Goal: Navigation & Orientation: Find specific page/section

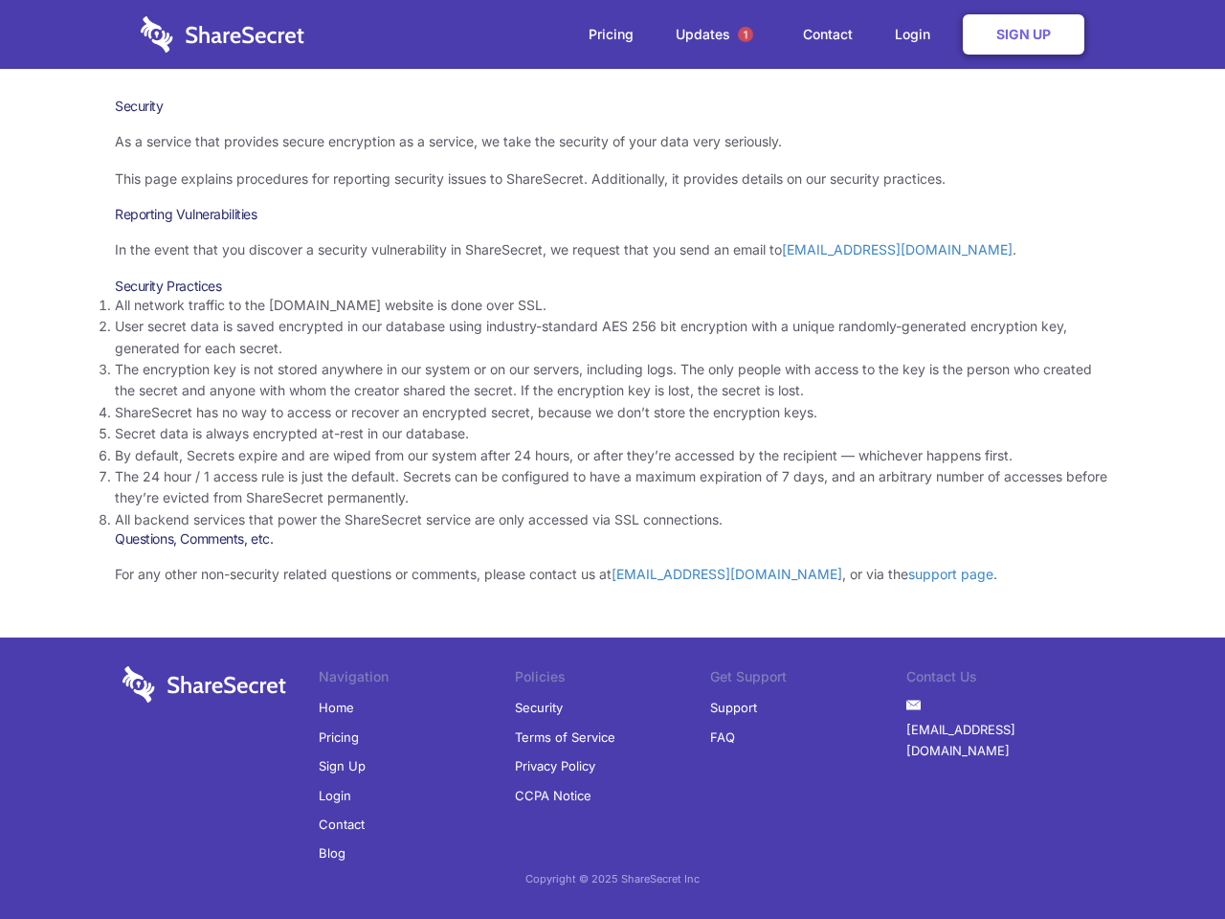
click at [613, 459] on li "By default, Secrets expire and are wiped from our system after 24 hours, or aft…" at bounding box center [612, 455] width 995 height 21
click at [746, 34] on span "1" at bounding box center [745, 34] width 15 height 15
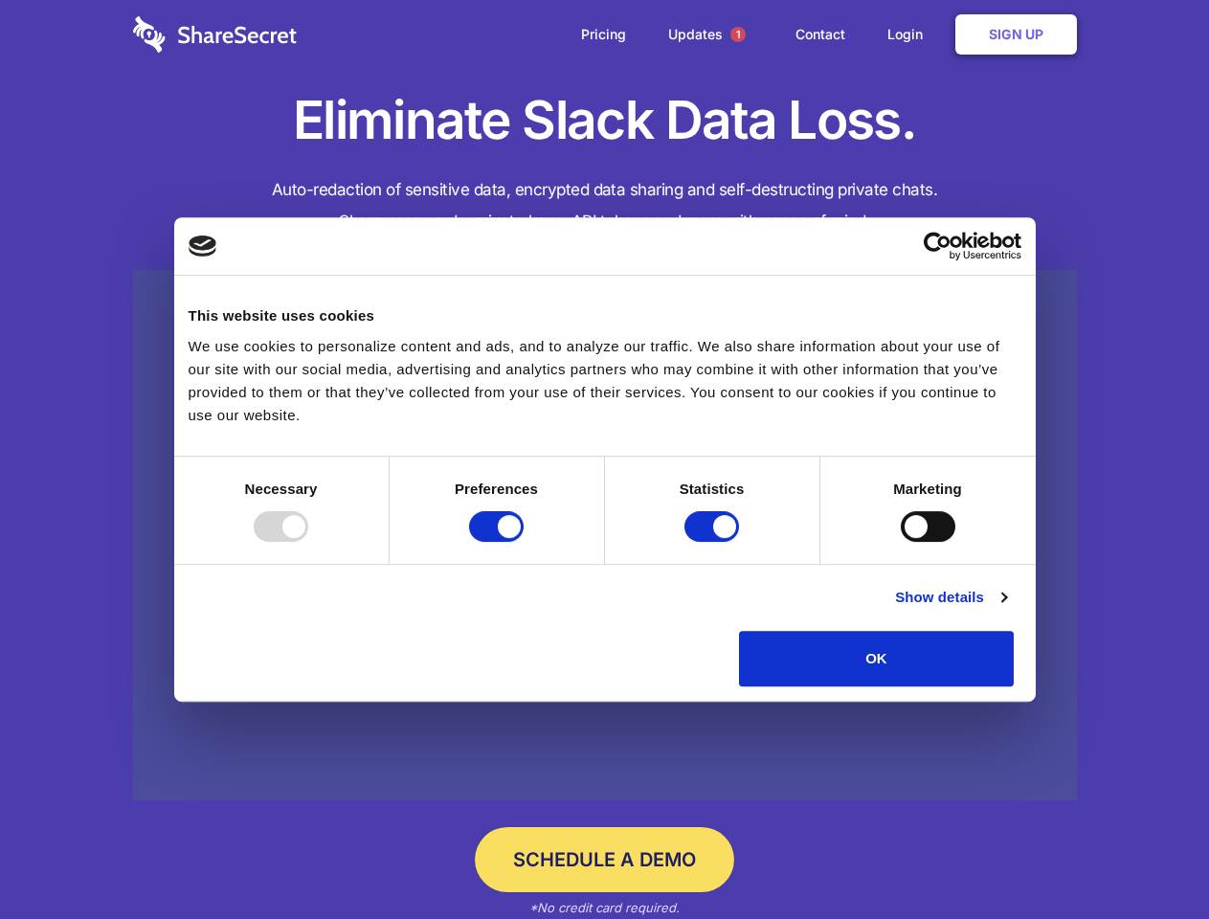
click at [308, 542] on div at bounding box center [281, 526] width 55 height 31
click at [524, 542] on input "Preferences" at bounding box center [496, 526] width 55 height 31
checkbox input "false"
click at [714, 542] on input "Statistics" at bounding box center [711, 526] width 55 height 31
checkbox input "false"
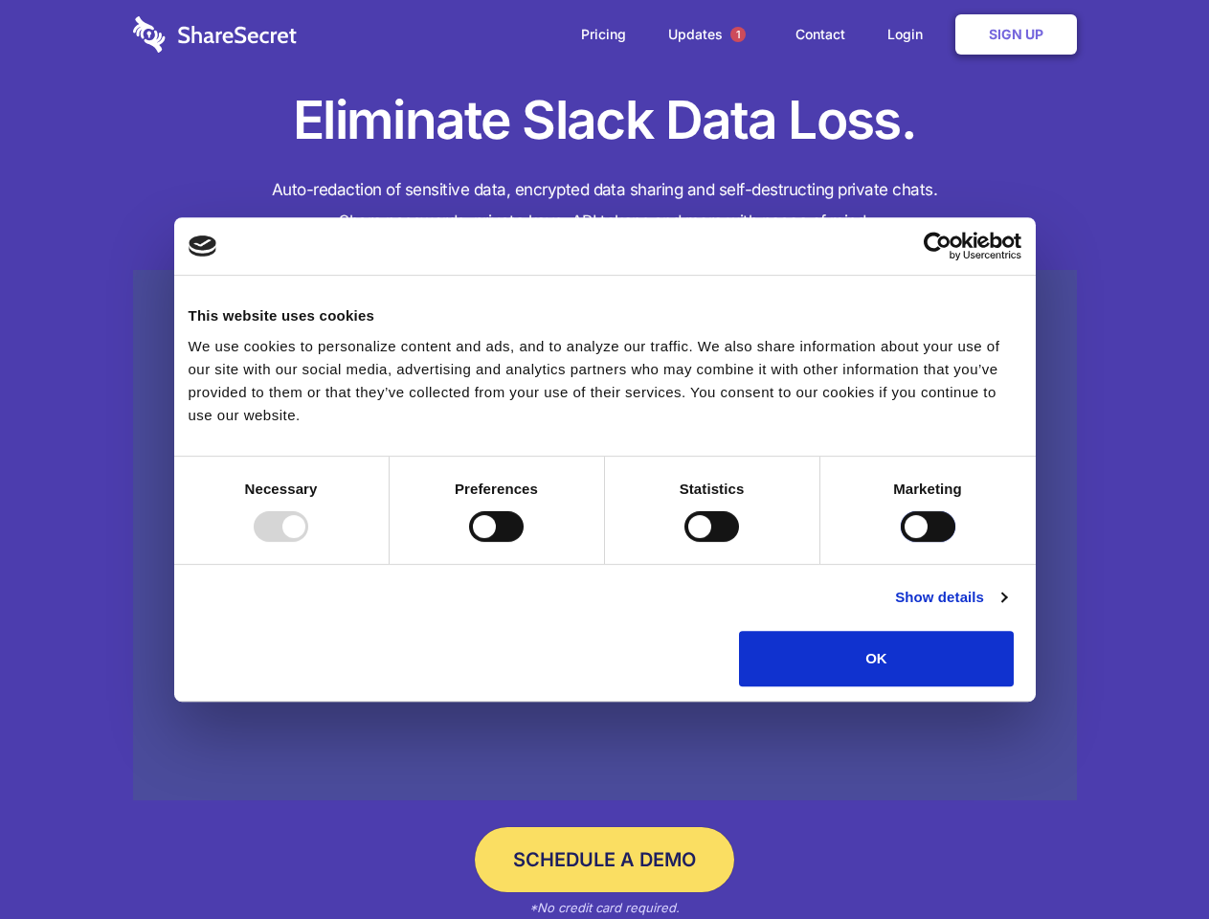
click at [901, 542] on input "Marketing" at bounding box center [928, 526] width 55 height 31
checkbox input "true"
click at [1006, 609] on link "Show details" at bounding box center [950, 597] width 111 height 23
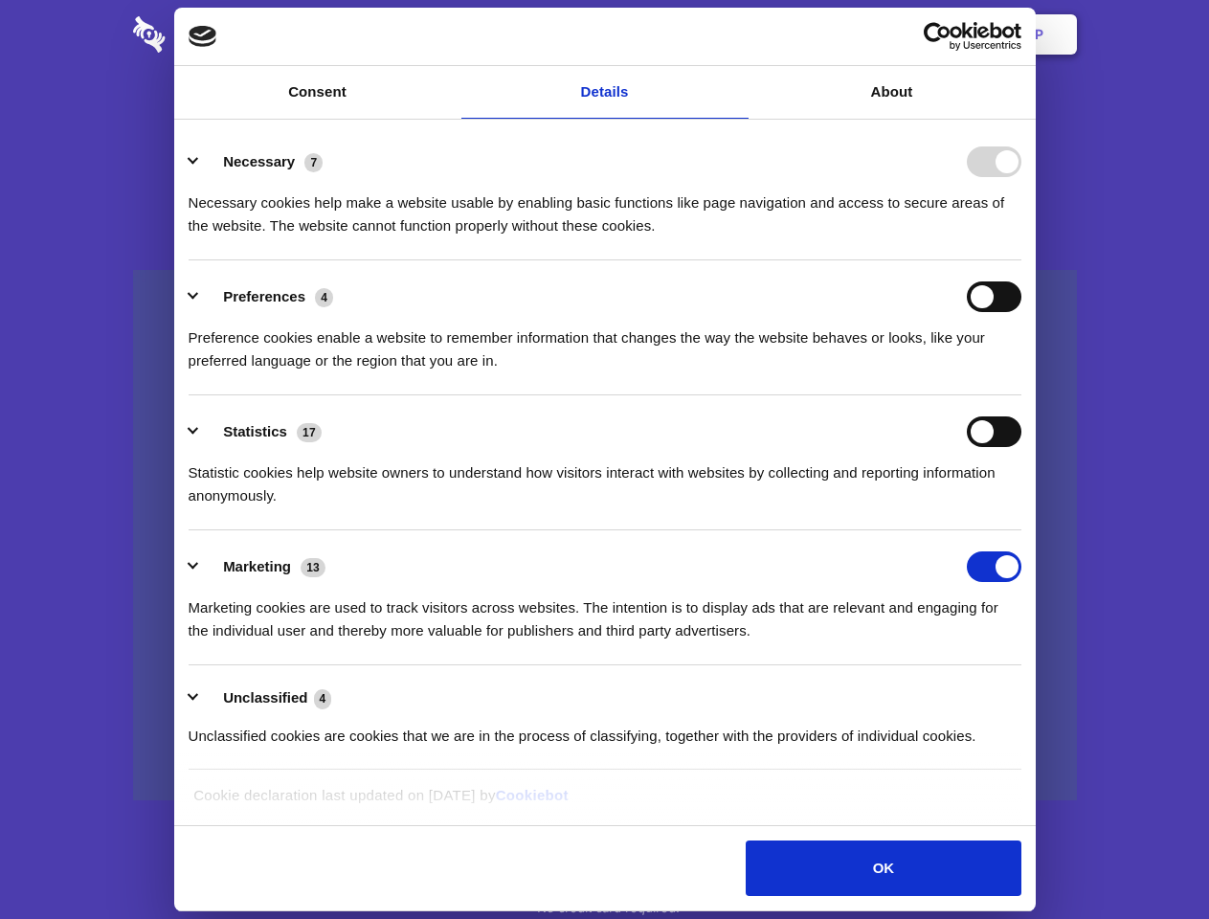
click at [1021, 260] on li "Necessary 7 Necessary cookies help make a website usable by enabling basic func…" at bounding box center [605, 192] width 833 height 135
click at [737, 34] on span "1" at bounding box center [737, 34] width 15 height 15
